Goal: Information Seeking & Learning: Stay updated

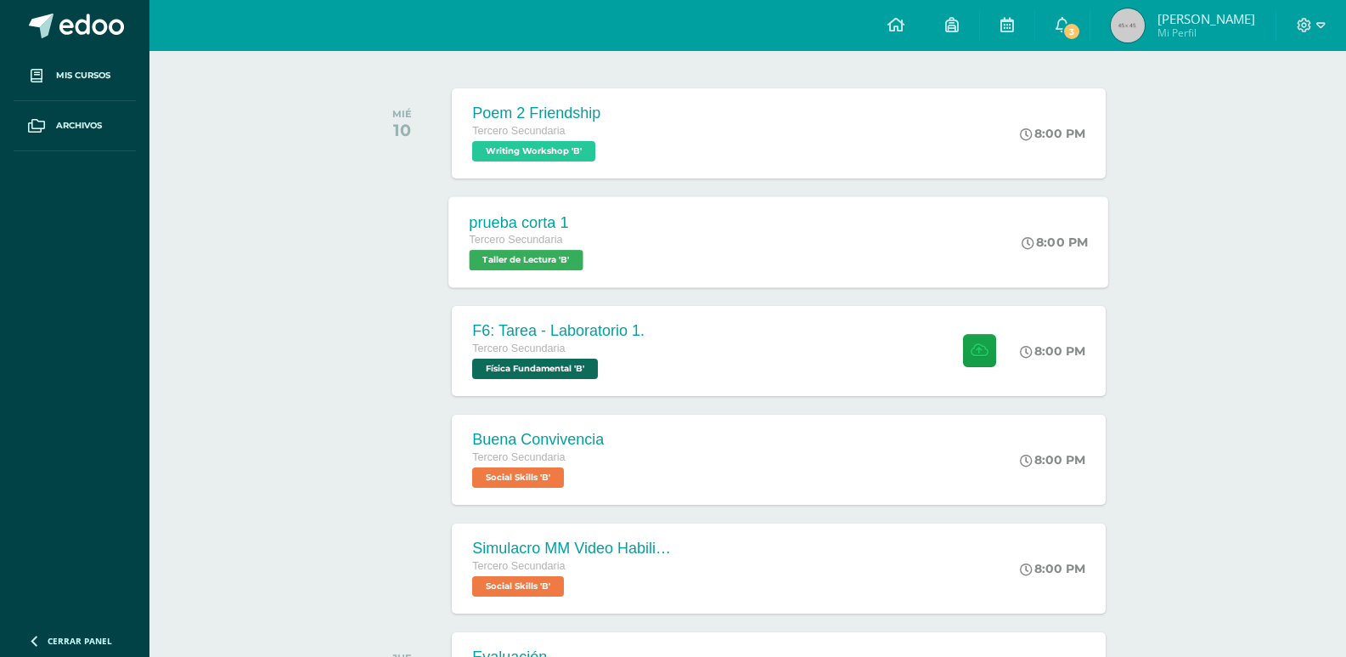
scroll to position [255, 0]
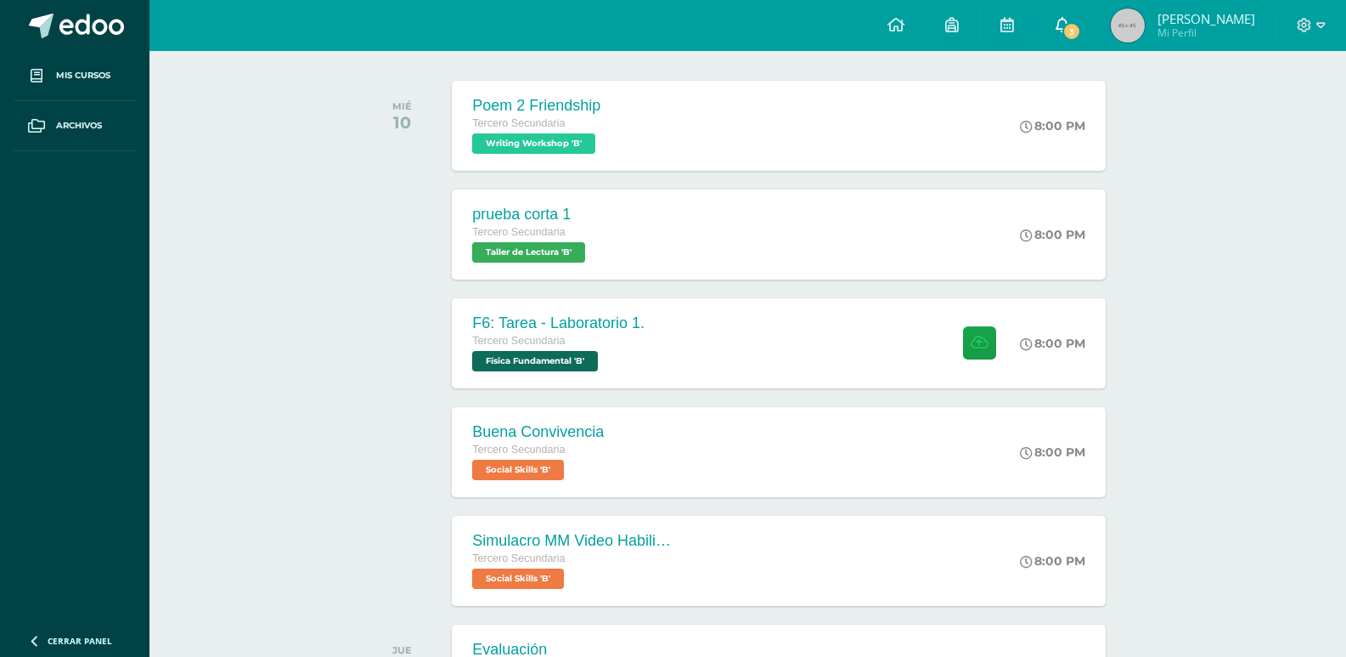
click at [1060, 25] on icon at bounding box center [1063, 24] width 14 height 15
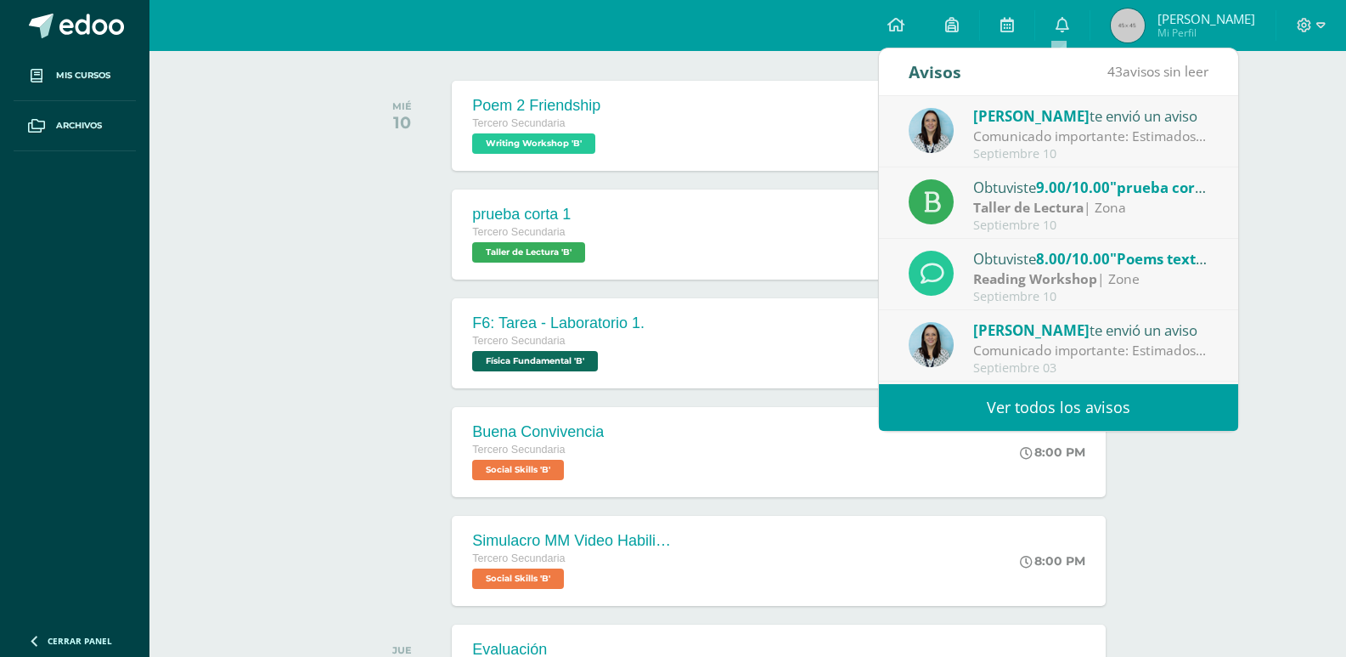
click at [1091, 206] on div "Taller de Lectura | Zona" at bounding box center [1091, 208] width 236 height 20
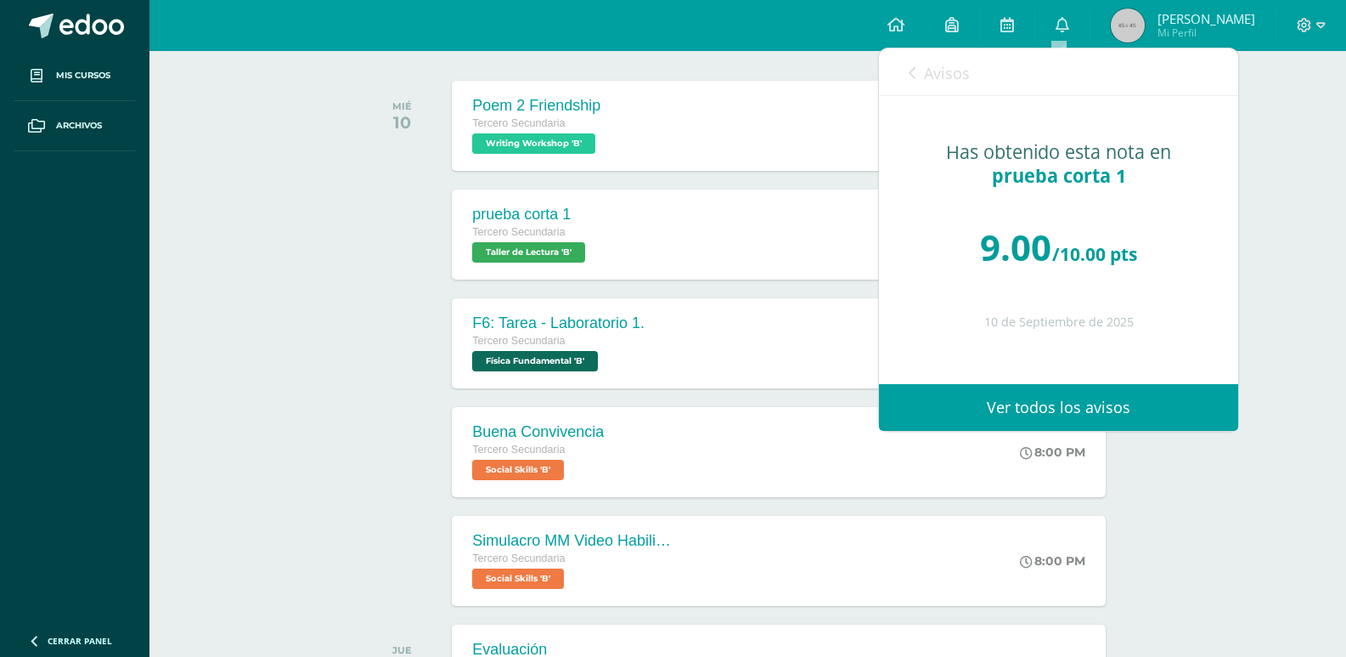
click at [924, 70] on span "Avisos" at bounding box center [947, 73] width 46 height 20
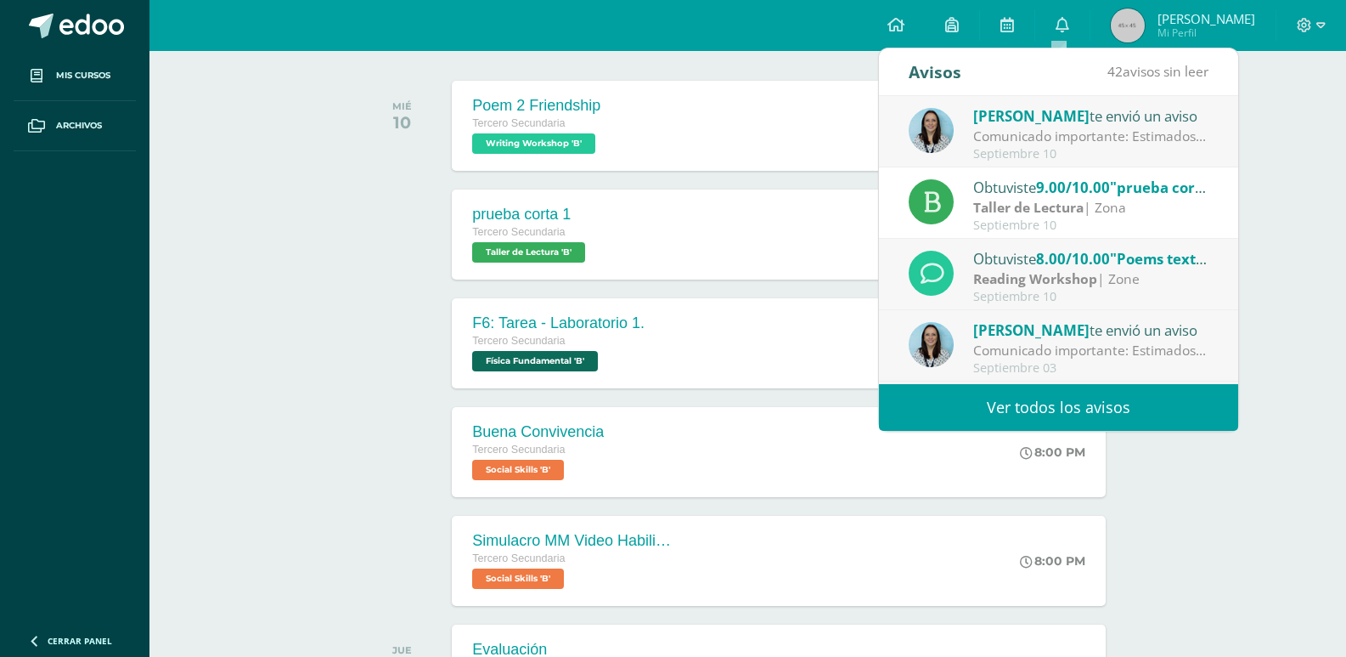
click at [1063, 265] on span "8.00/10.00" at bounding box center [1073, 259] width 74 height 20
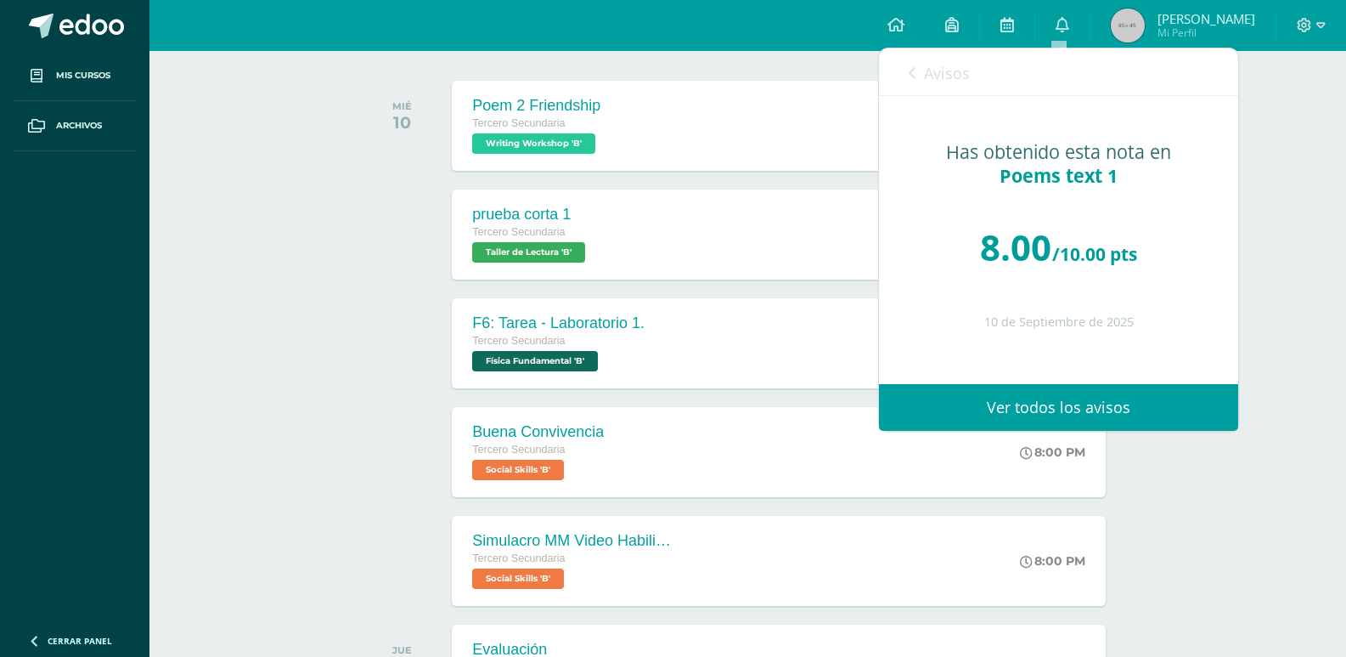
click at [919, 66] on link "Avisos" at bounding box center [939, 72] width 61 height 48
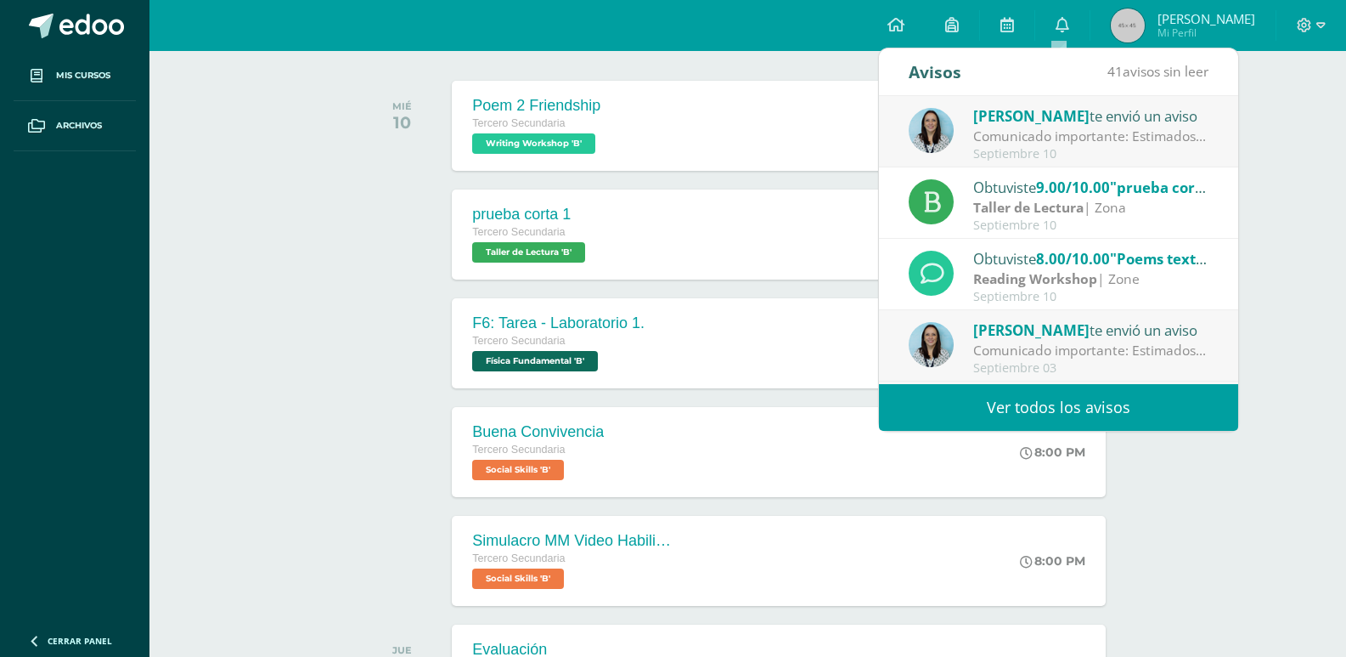
scroll to position [85, 0]
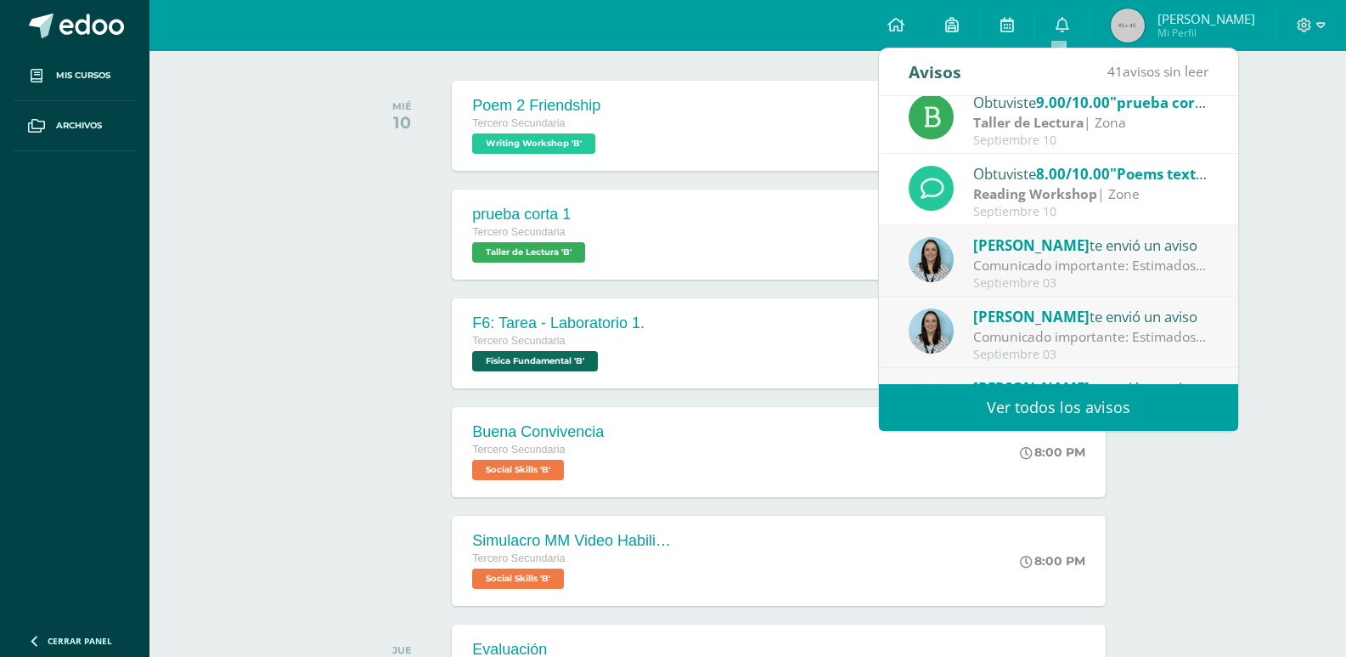
click at [1007, 267] on div "Comunicado importante: Estimados padres de familia, Les compartimos información…" at bounding box center [1091, 266] width 236 height 20
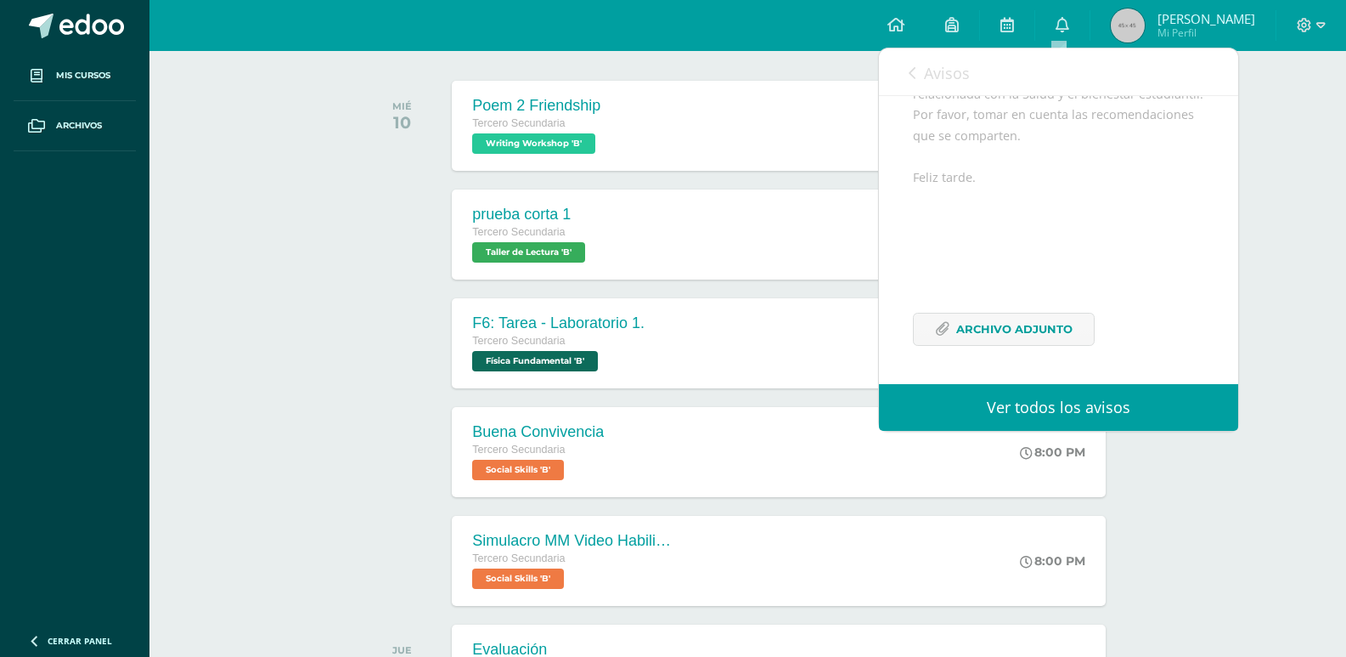
scroll to position [269, 0]
click at [1005, 330] on span "Archivo Adjunto" at bounding box center [1014, 328] width 116 height 31
click at [939, 67] on span "Avisos" at bounding box center [947, 73] width 46 height 20
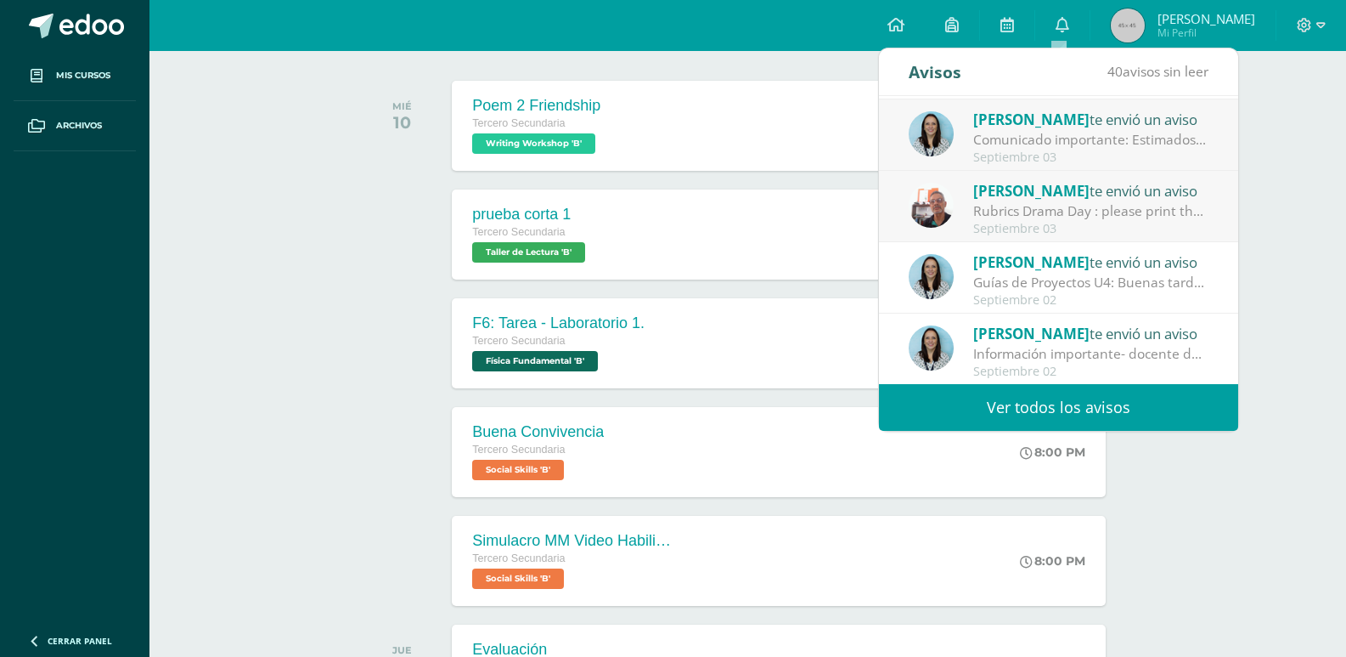
scroll to position [283, 0]
click at [1073, 199] on div "[PERSON_NAME] te envió un aviso" at bounding box center [1091, 189] width 236 height 22
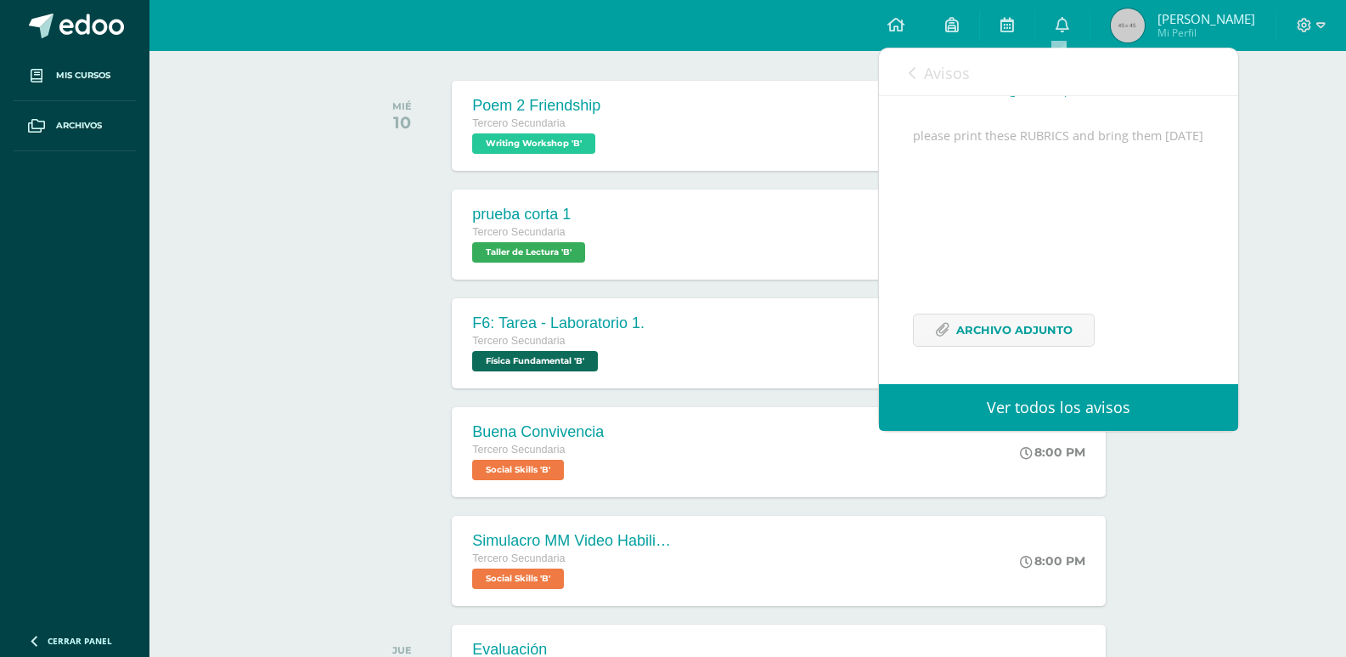
scroll to position [165, 0]
click at [915, 71] on icon at bounding box center [912, 73] width 7 height 14
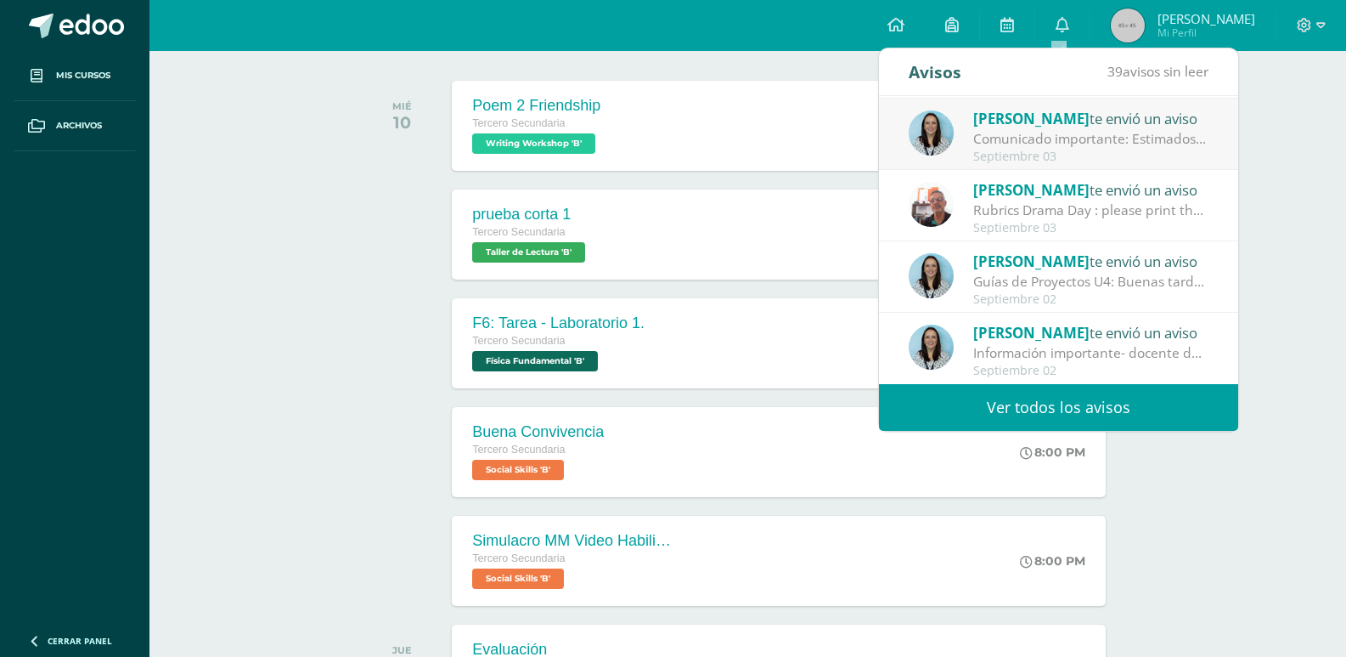
click at [1014, 129] on div "Comunicado importante: Estimados padres de familia, Les compartimos información…" at bounding box center [1091, 139] width 236 height 20
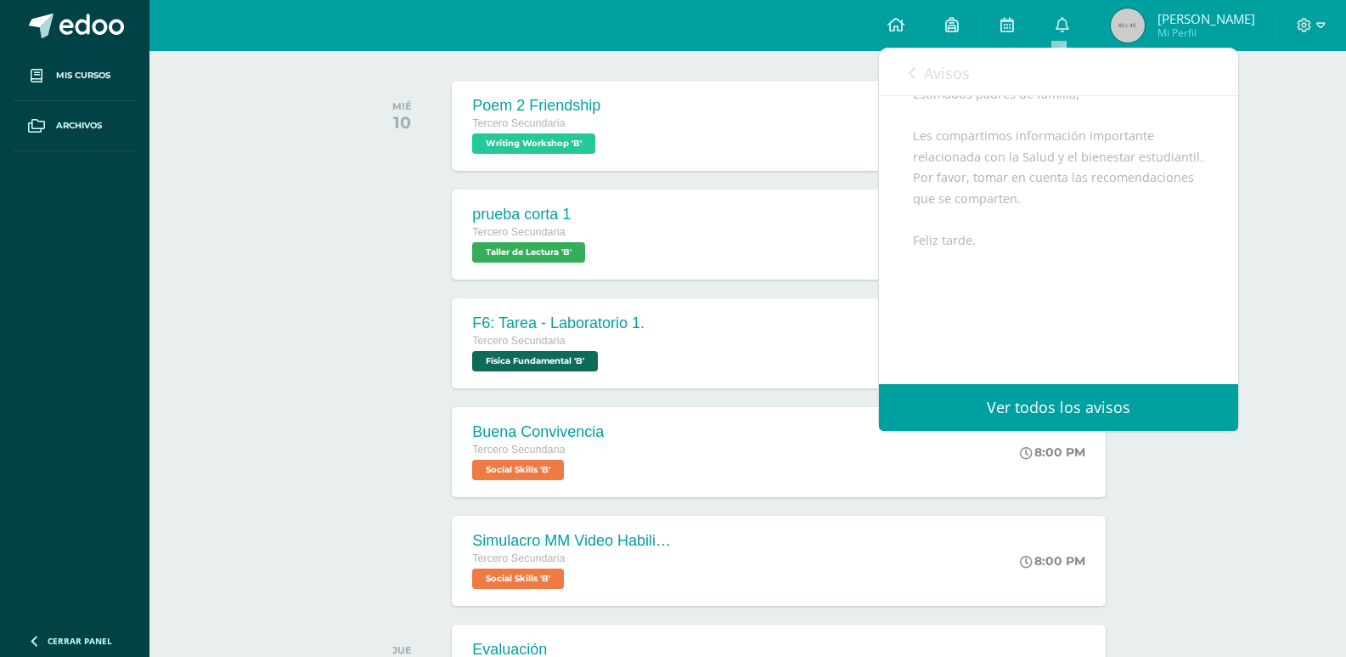
click at [930, 59] on link "Avisos" at bounding box center [939, 72] width 61 height 48
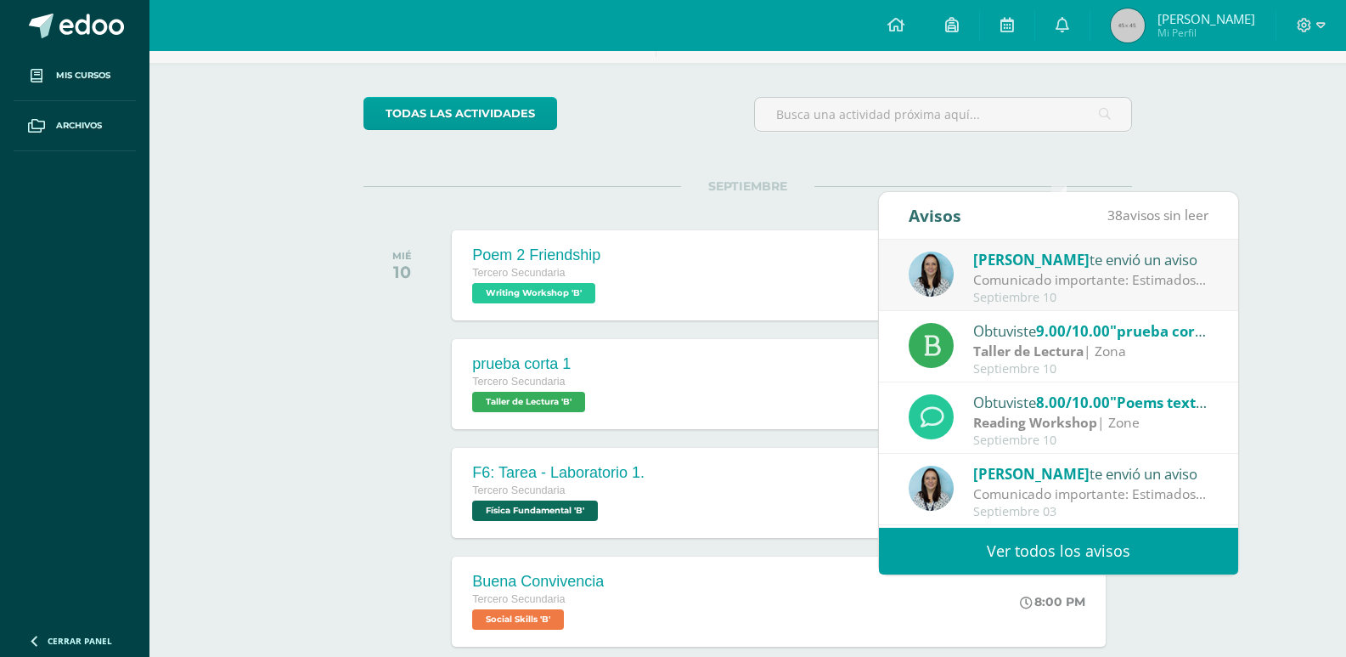
scroll to position [85, 0]
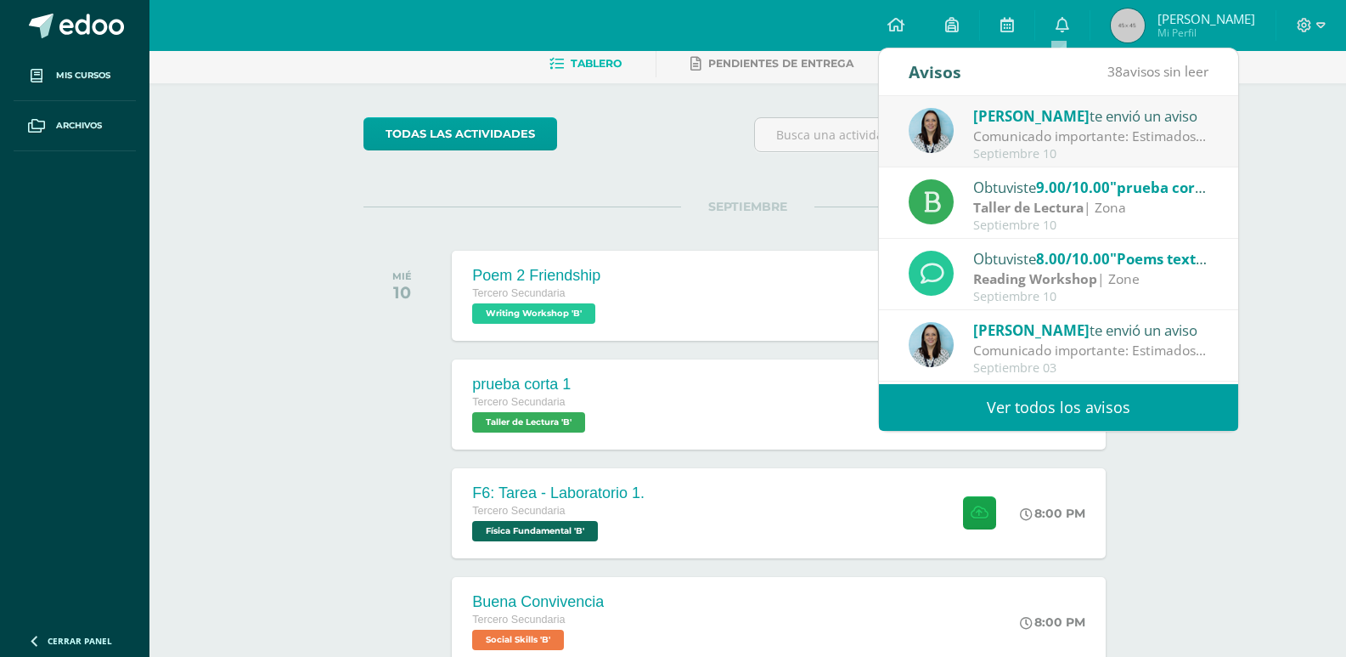
click at [1054, 119] on span "[PERSON_NAME]" at bounding box center [1031, 116] width 116 height 20
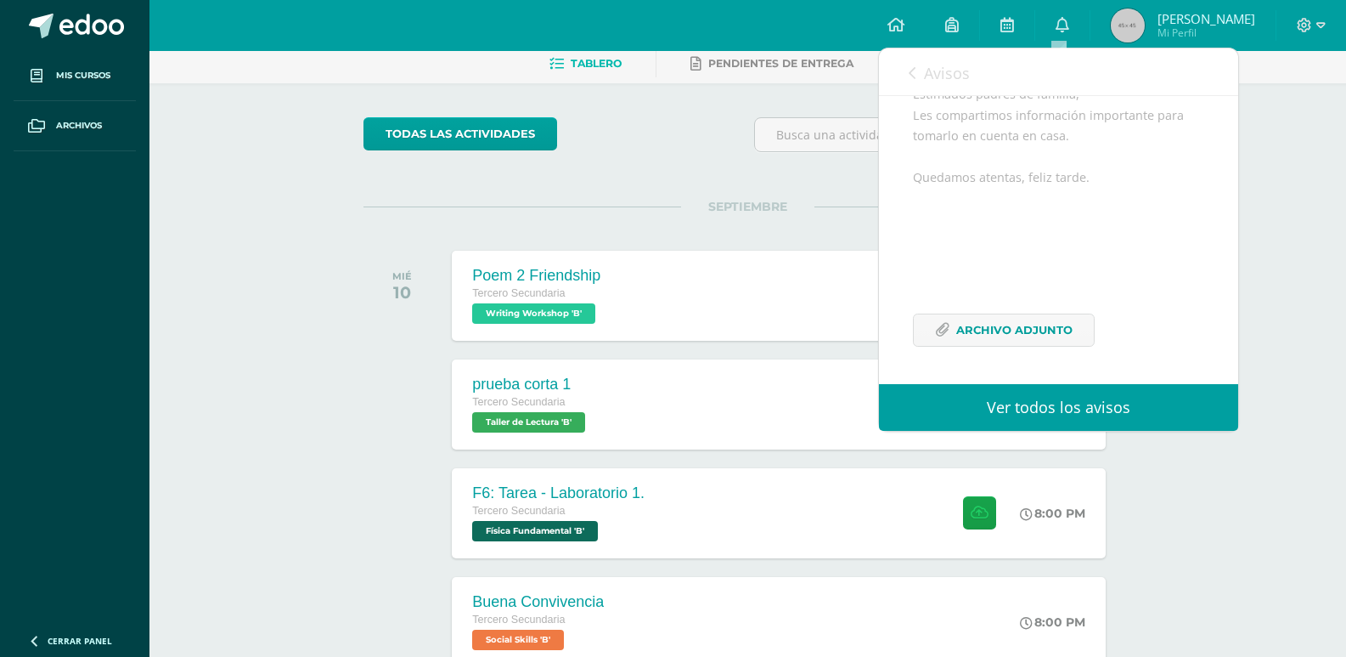
click at [932, 68] on span "Avisos" at bounding box center [947, 73] width 46 height 20
